Goal: Task Accomplishment & Management: Manage account settings

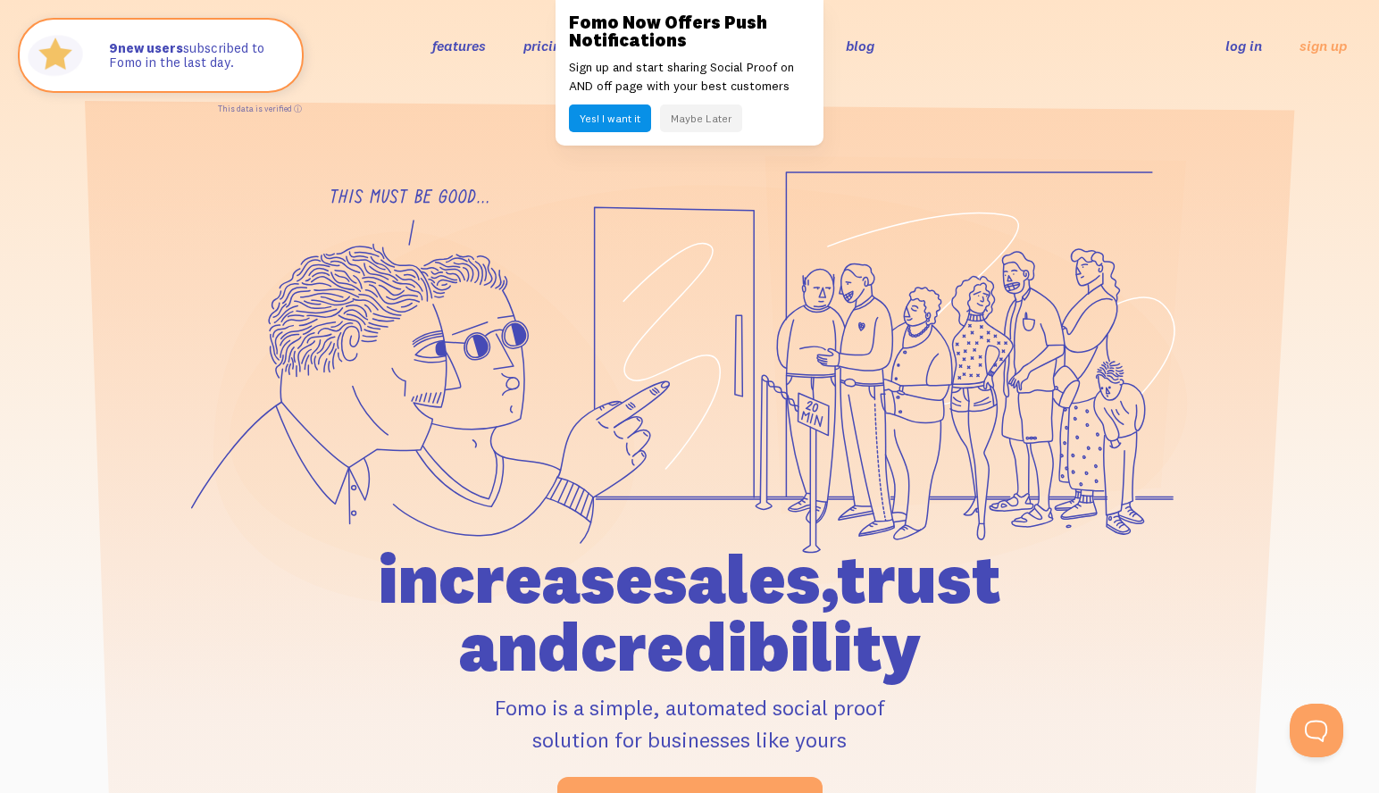
click at [1251, 50] on link "log in" at bounding box center [1243, 46] width 37 height 18
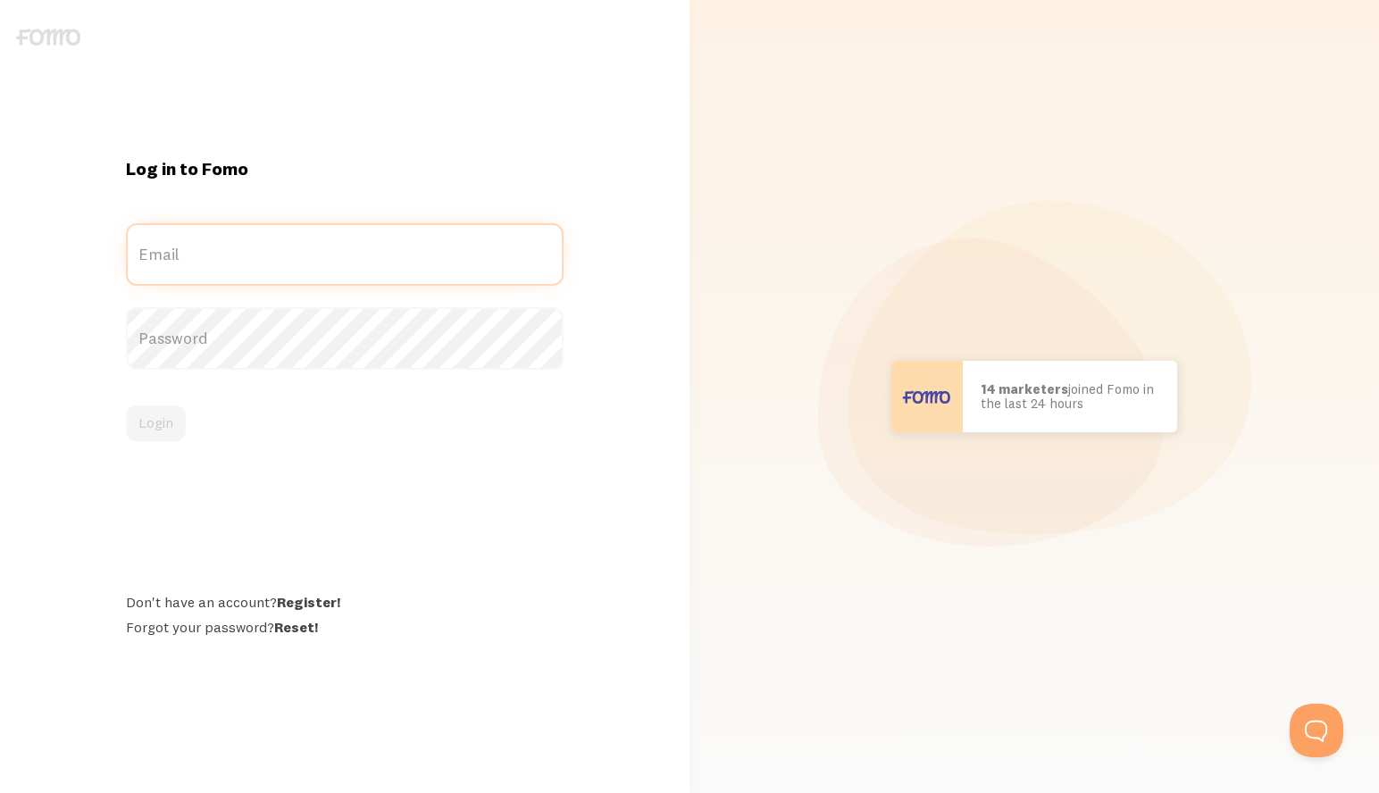
type input "lindseymurray00@gmail.com"
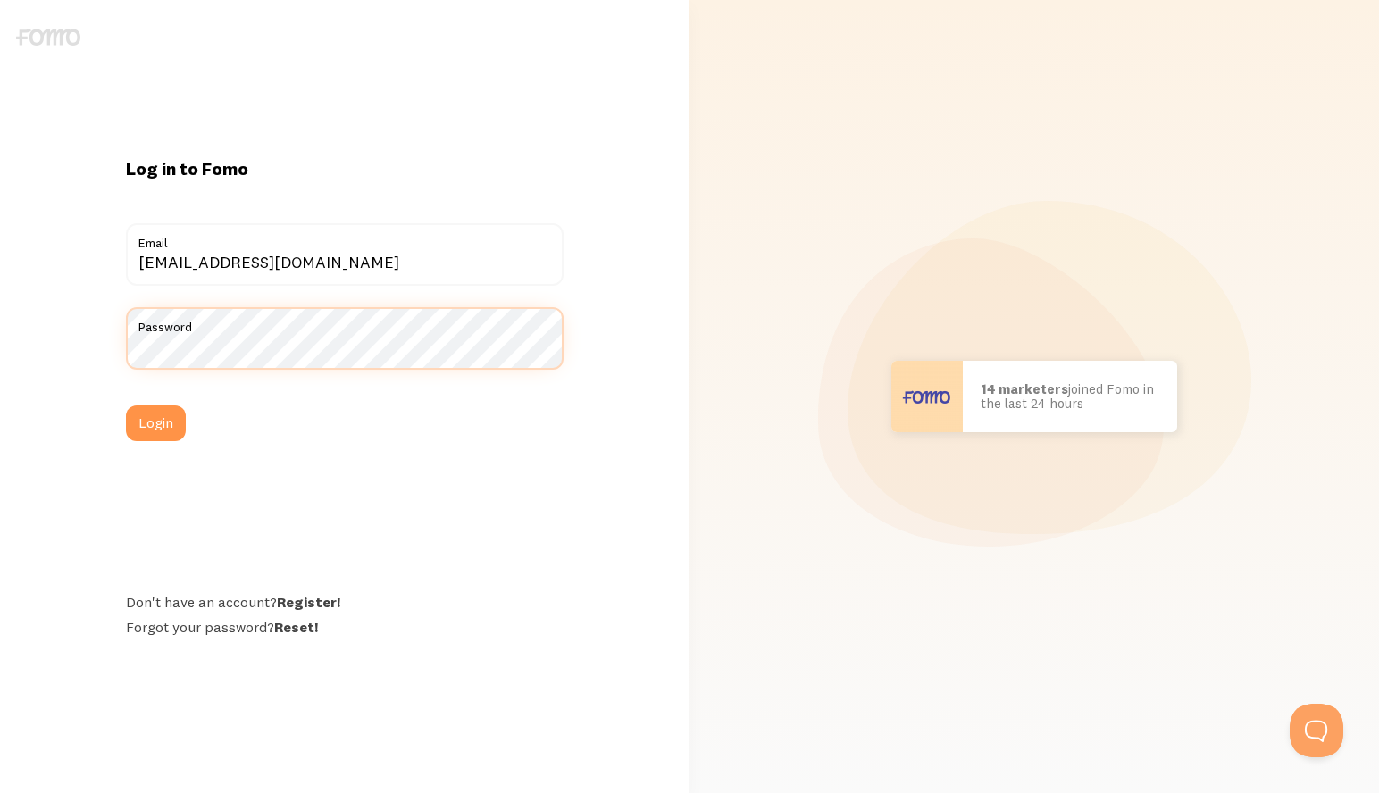
click at [155, 422] on button "Login" at bounding box center [156, 423] width 60 height 36
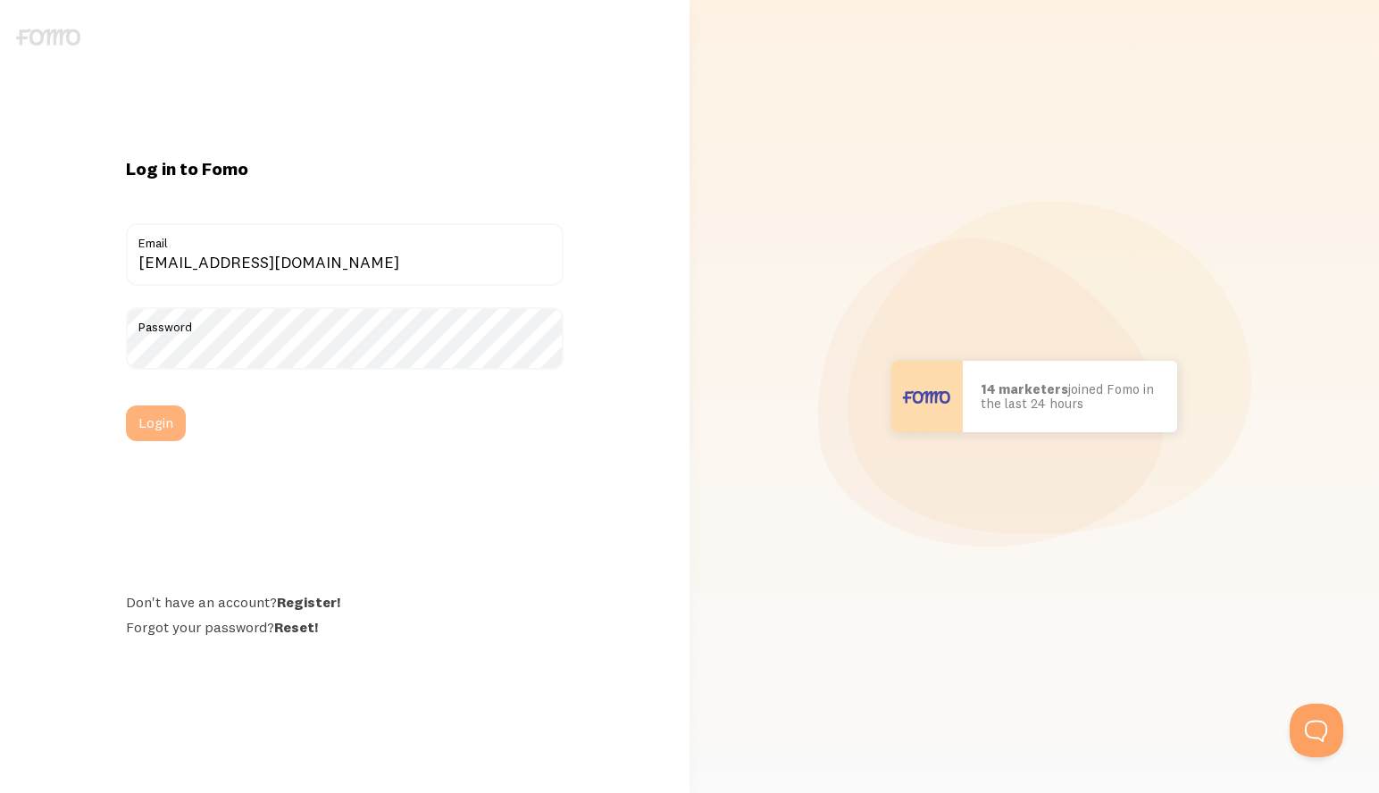
click at [146, 436] on button "Login" at bounding box center [156, 423] width 60 height 36
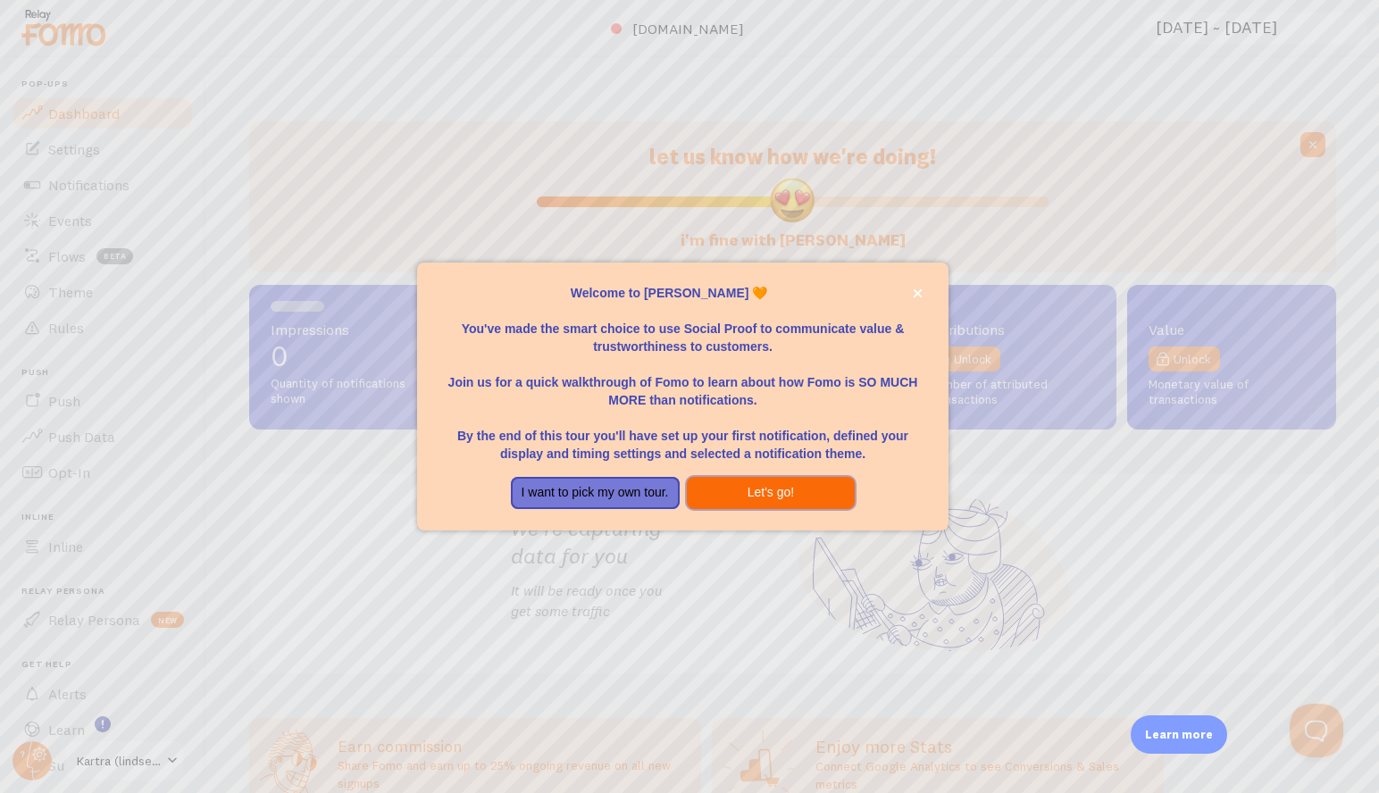
click at [749, 486] on button "Let's go!" at bounding box center [771, 493] width 169 height 32
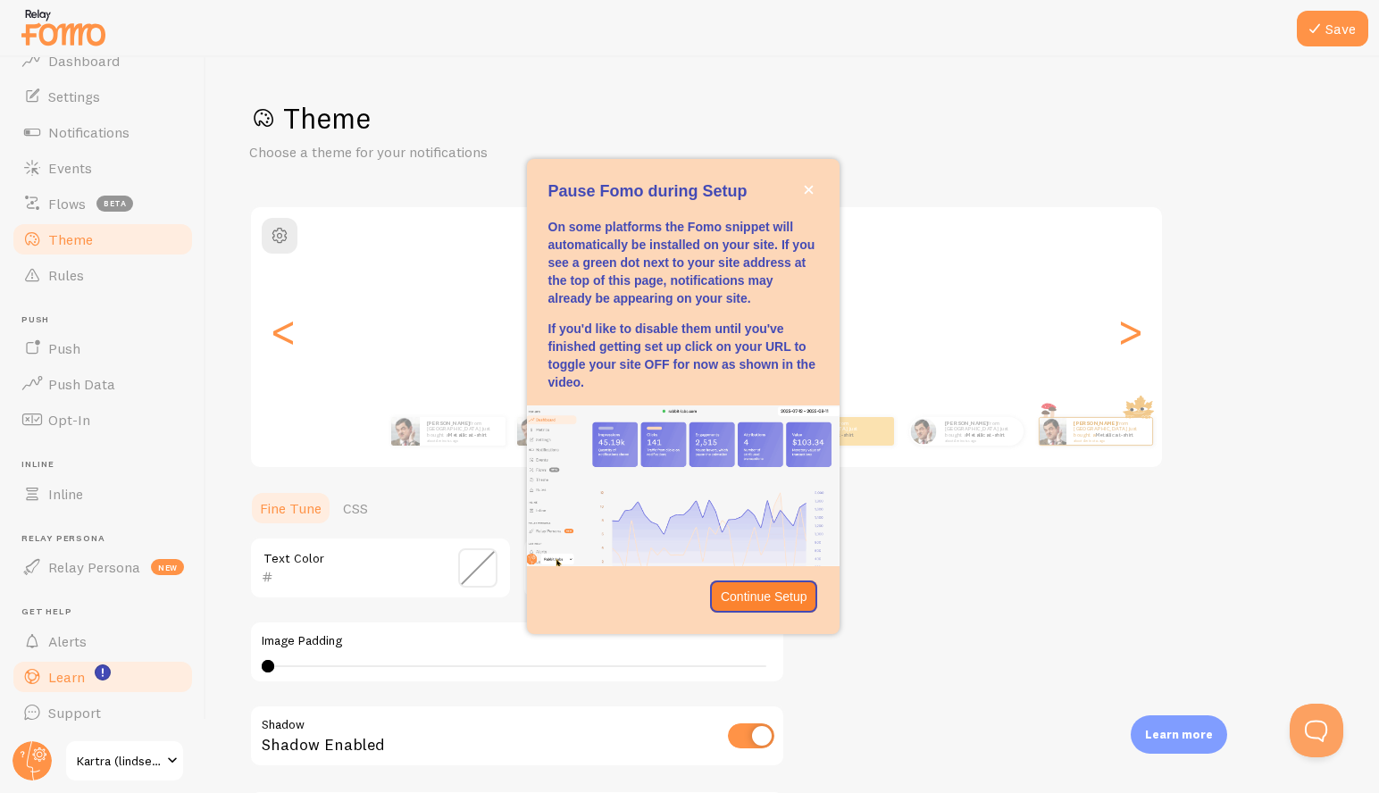
scroll to position [52, 0]
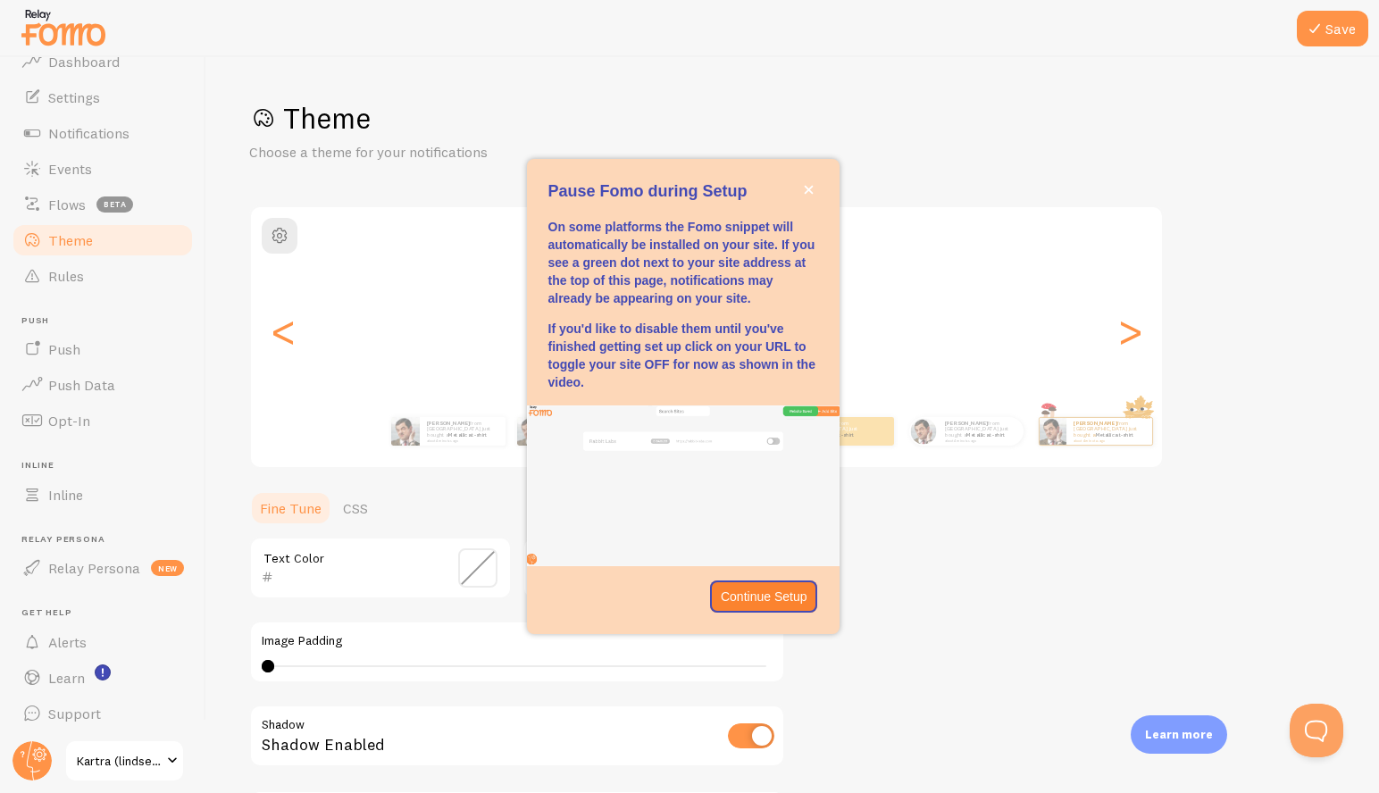
click at [171, 754] on span at bounding box center [172, 760] width 21 height 21
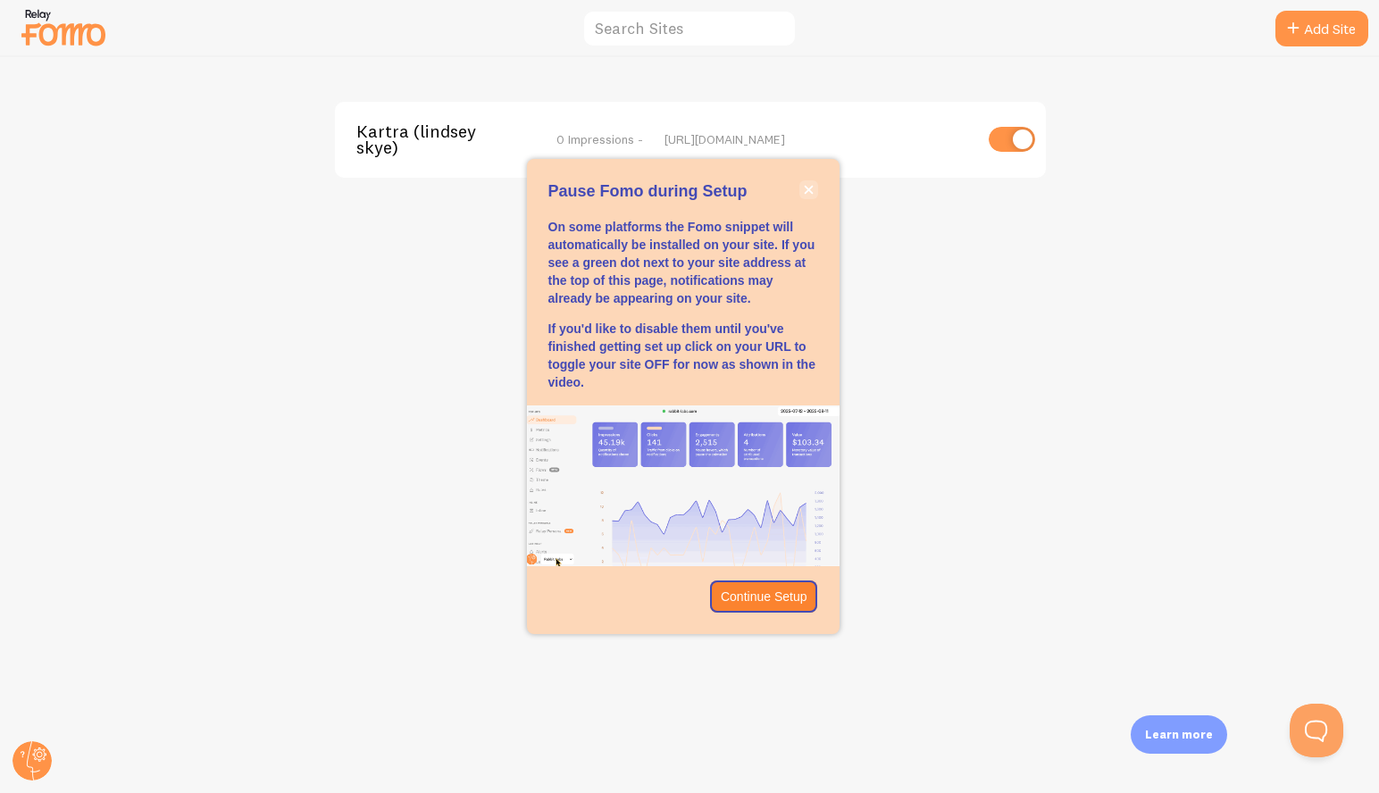
click at [811, 192] on icon "close," at bounding box center [808, 189] width 9 height 9
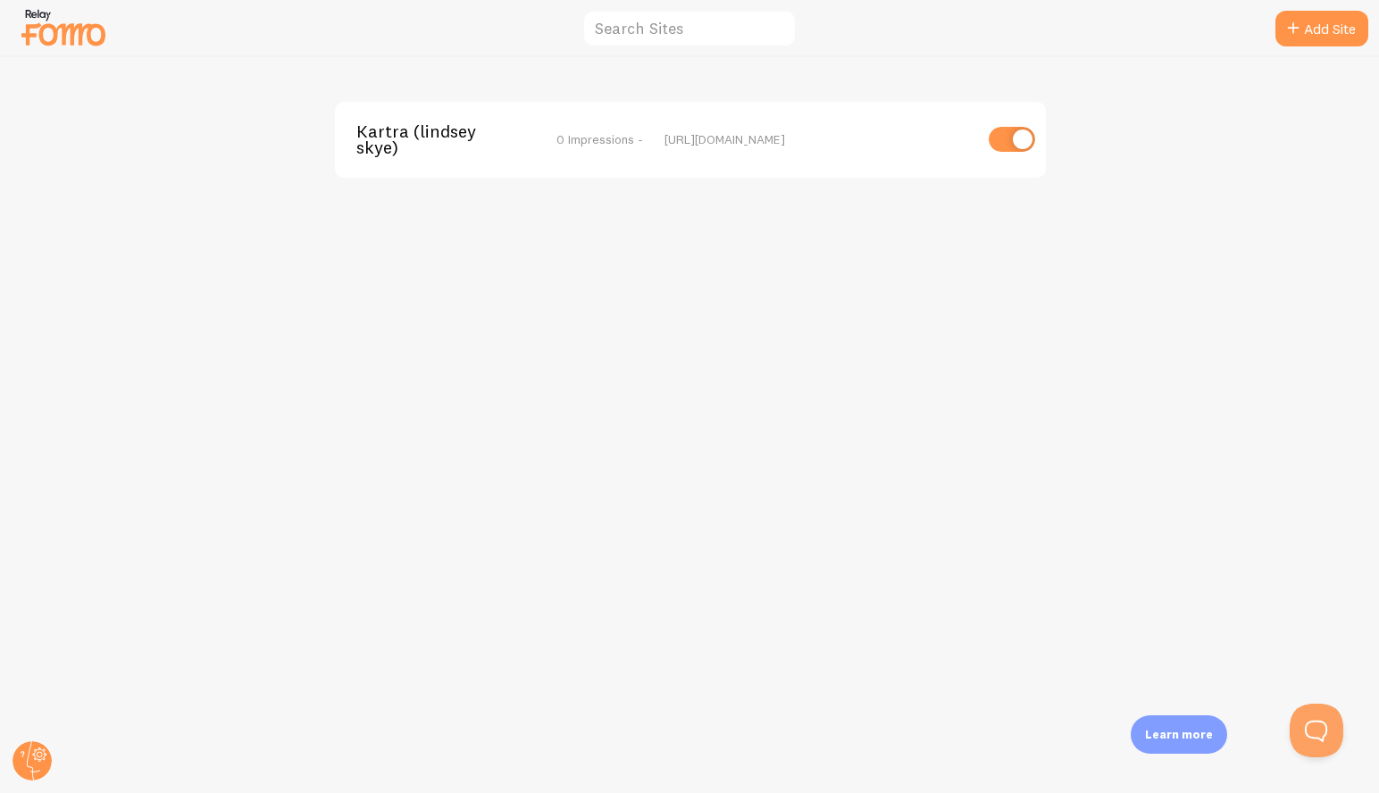
click at [996, 136] on input "checkbox" at bounding box center [1011, 139] width 46 height 25
checkbox input "false"
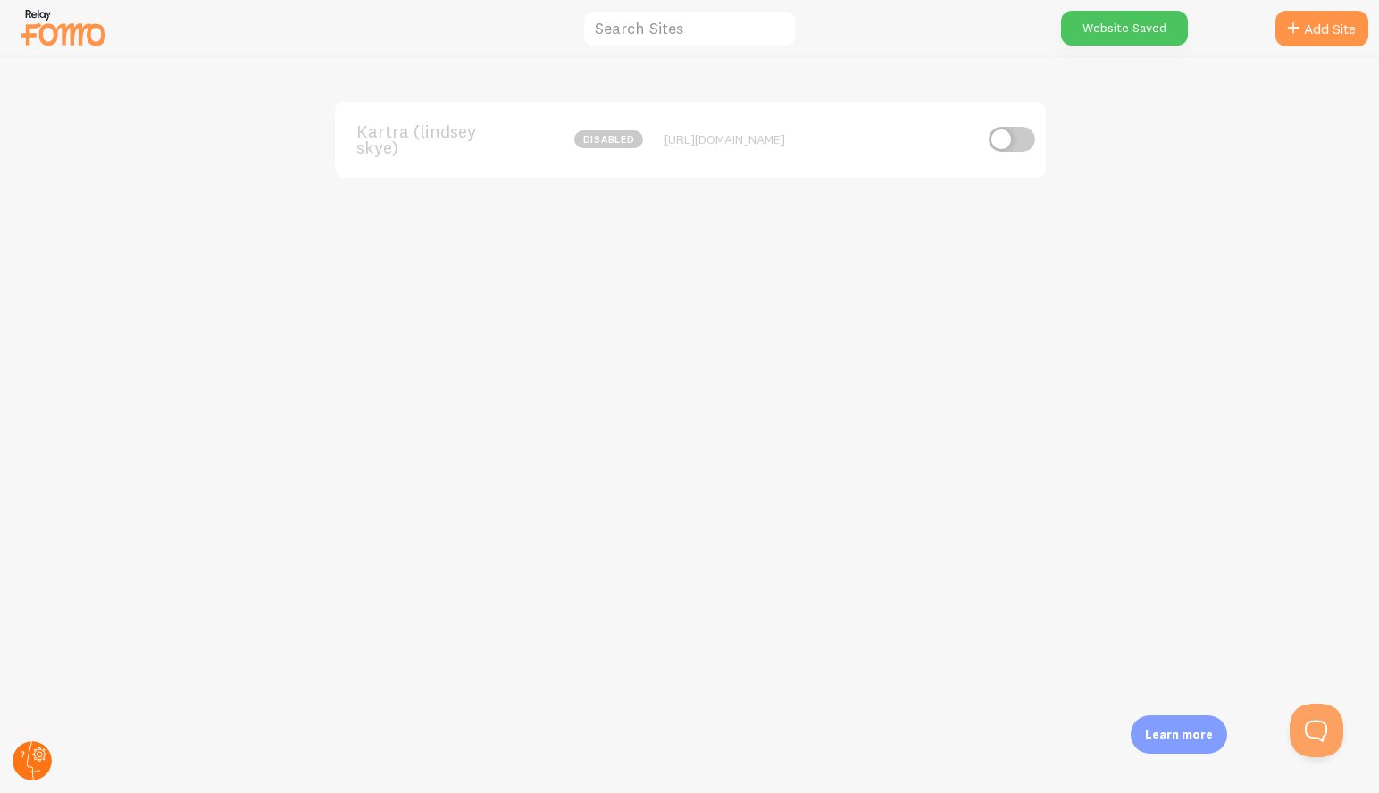
click at [23, 762] on circle at bounding box center [32, 760] width 39 height 39
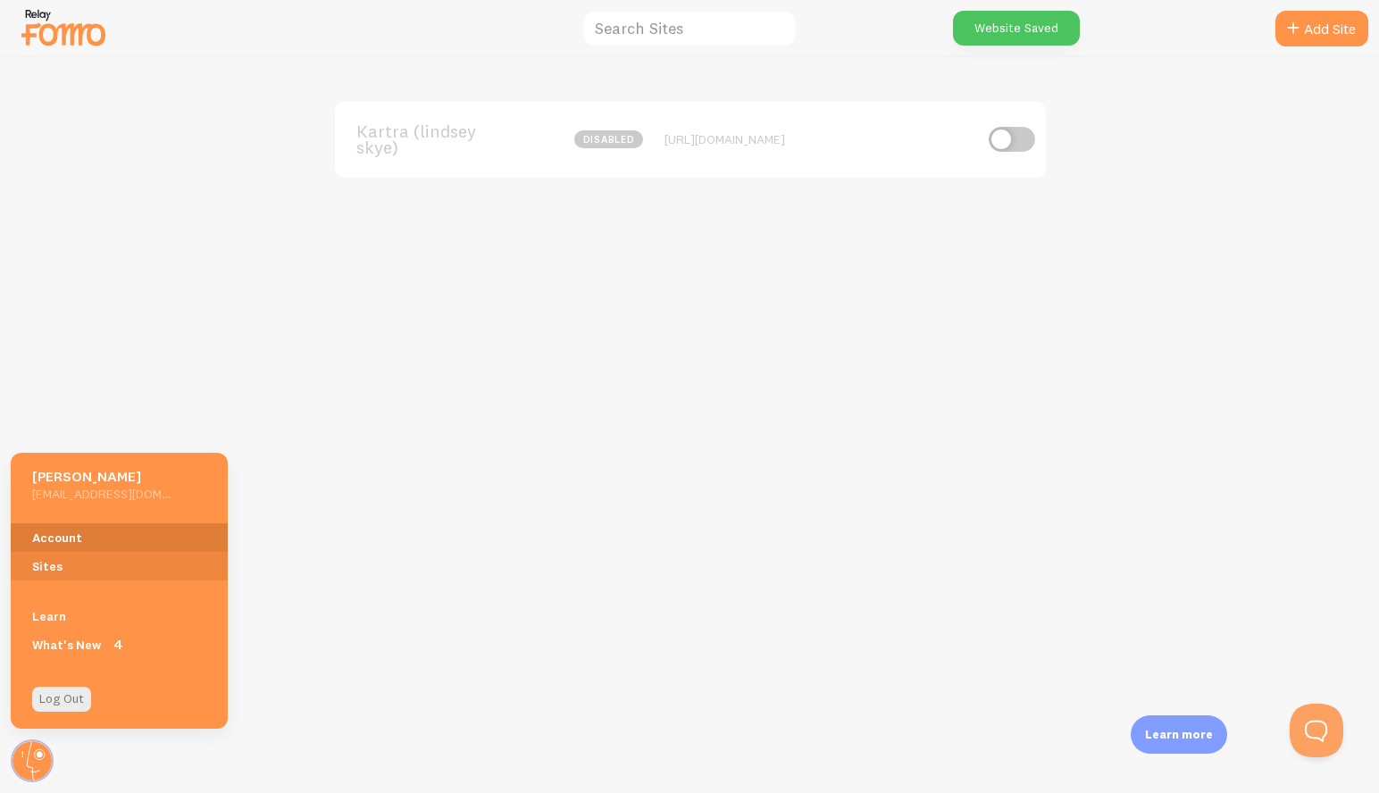
click at [73, 539] on link "Account" at bounding box center [119, 537] width 217 height 29
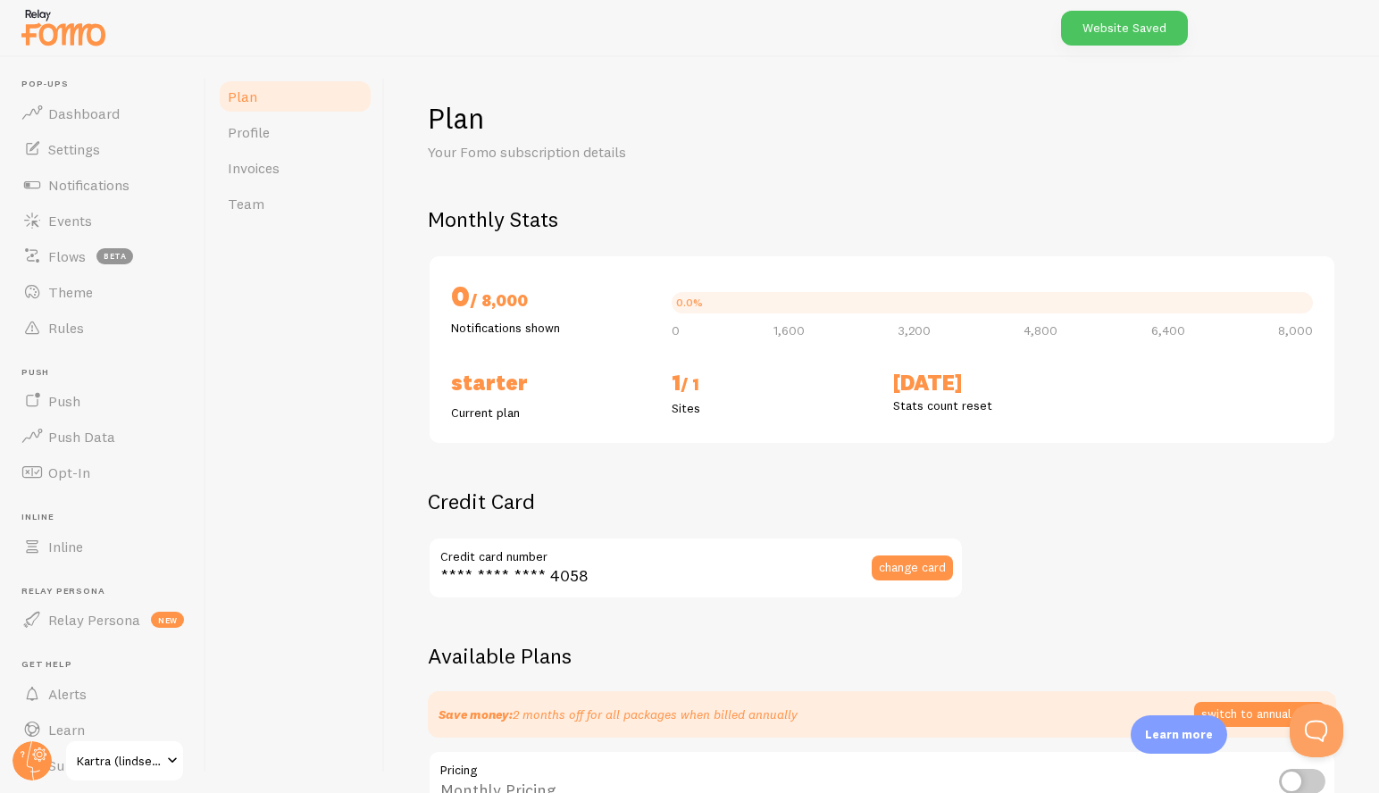
checkbox input "true"
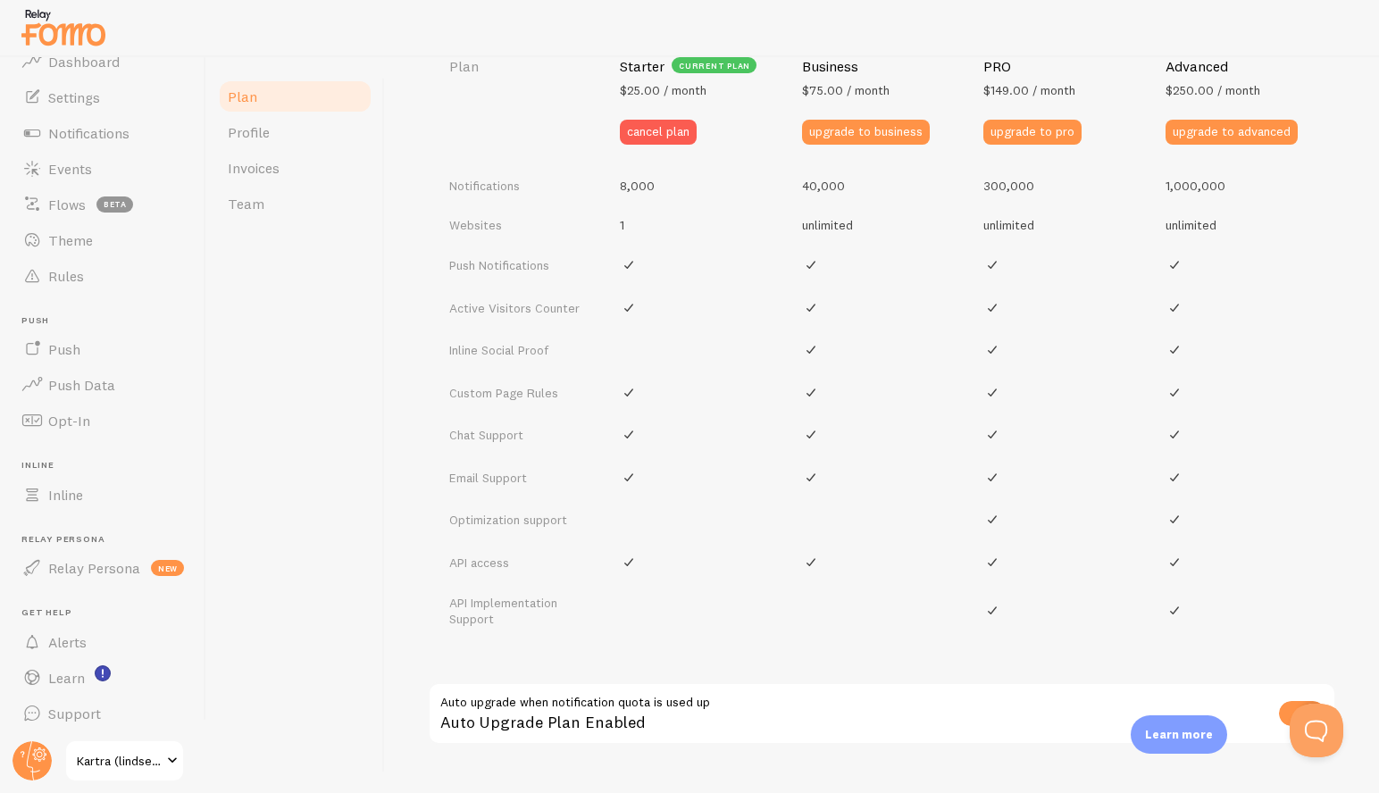
scroll to position [779, 0]
click at [641, 126] on button "cancel plan" at bounding box center [658, 131] width 77 height 25
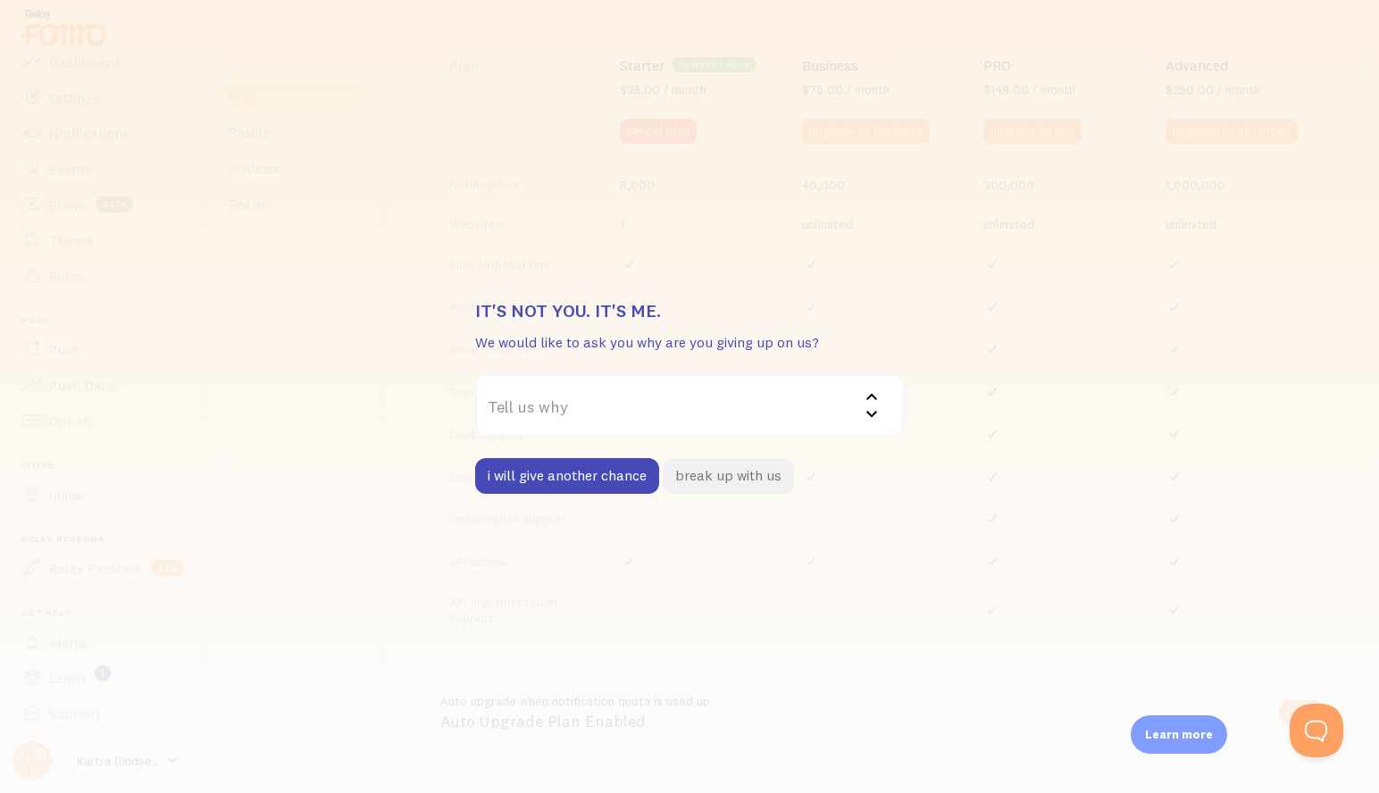
click at [722, 475] on button "break up with us" at bounding box center [728, 476] width 131 height 36
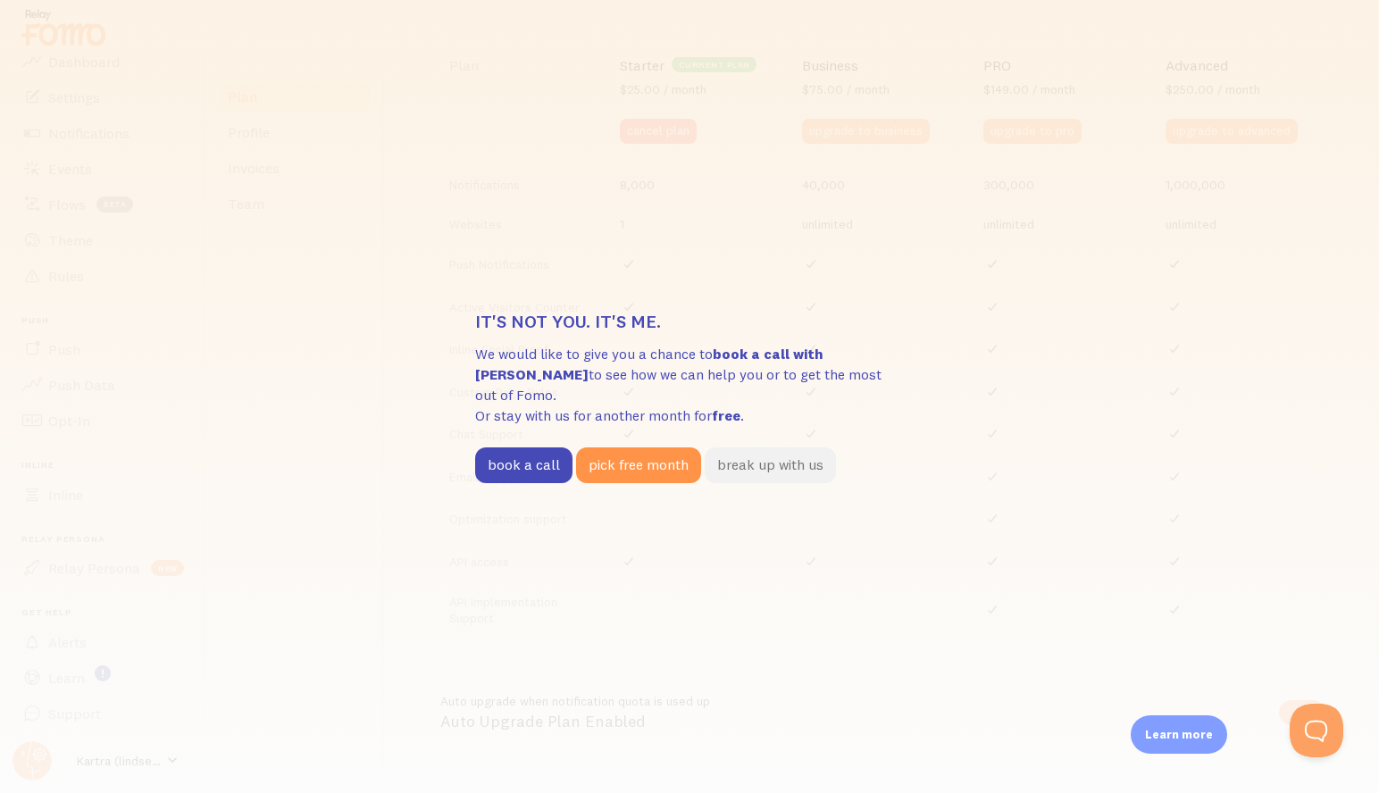
click at [786, 447] on button "break up with us" at bounding box center [769, 465] width 131 height 36
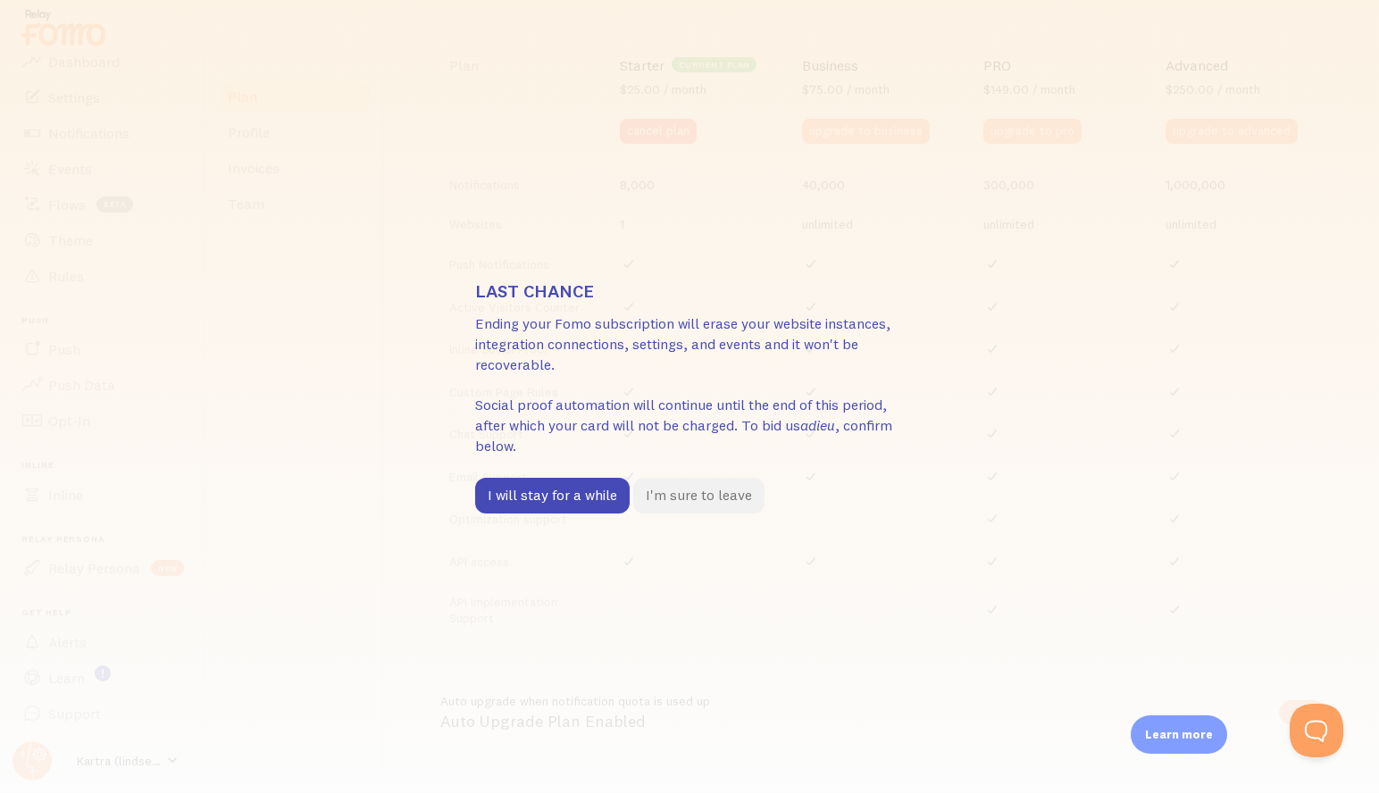
click at [733, 492] on button "I'm sure to leave" at bounding box center [698, 496] width 131 height 36
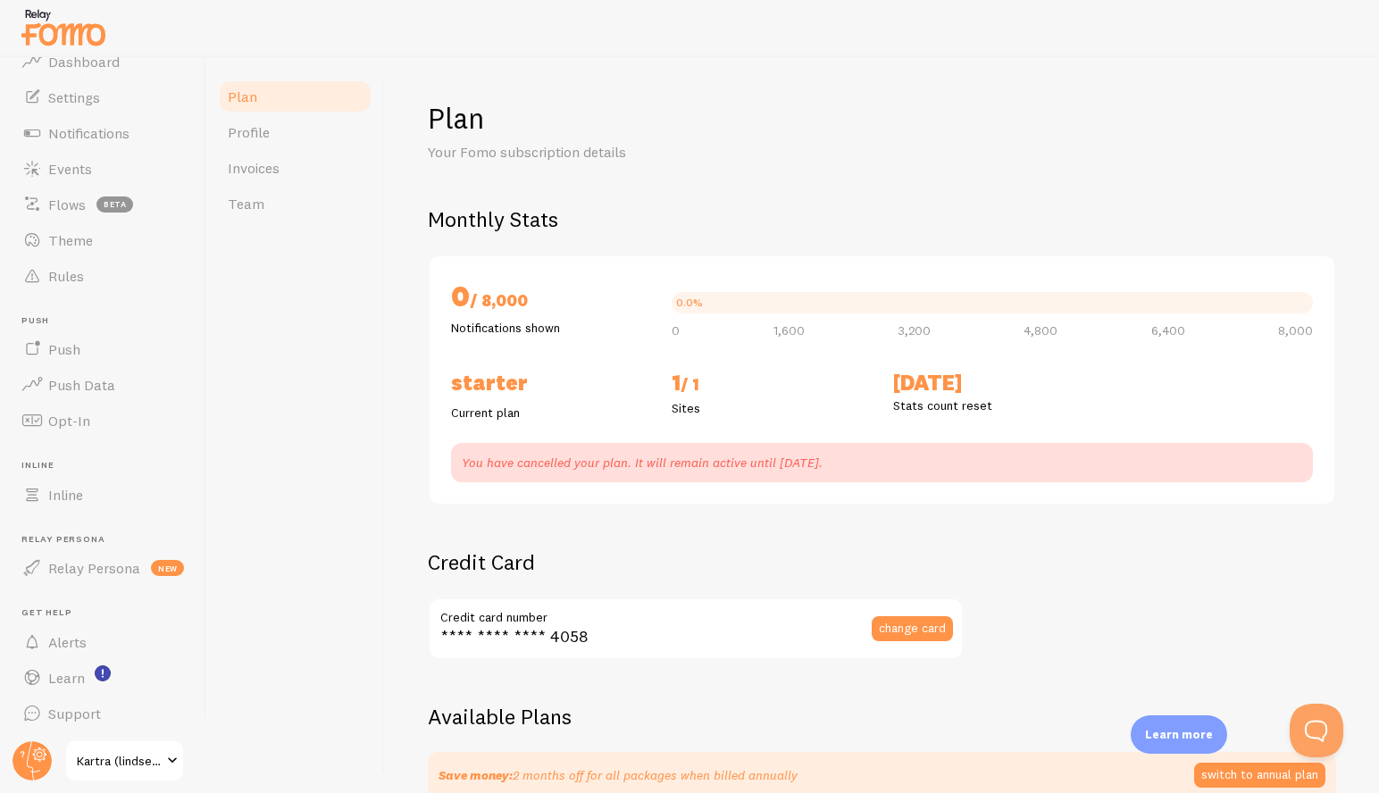
scroll to position [0, 0]
